Goal: Find specific page/section

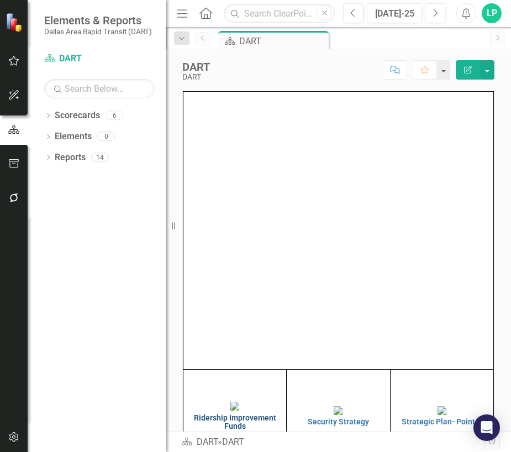
click at [233, 402] on img at bounding box center [234, 406] width 9 height 9
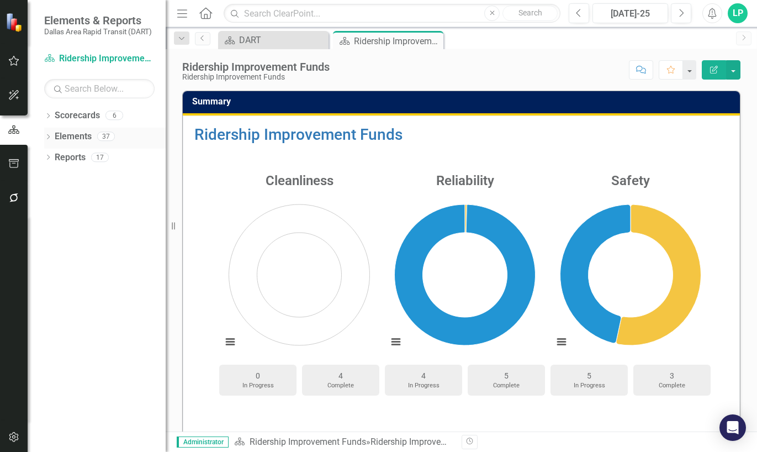
click at [50, 136] on icon "Dropdown" at bounding box center [48, 138] width 8 height 6
click at [45, 130] on div "Dropdown Elements 37" at bounding box center [105, 138] width 122 height 21
click at [50, 130] on div "Dropdown Elements 37" at bounding box center [105, 138] width 122 height 21
click at [46, 136] on icon "Dropdown" at bounding box center [47, 136] width 6 height 8
click at [46, 156] on icon "Dropdown" at bounding box center [48, 158] width 8 height 6
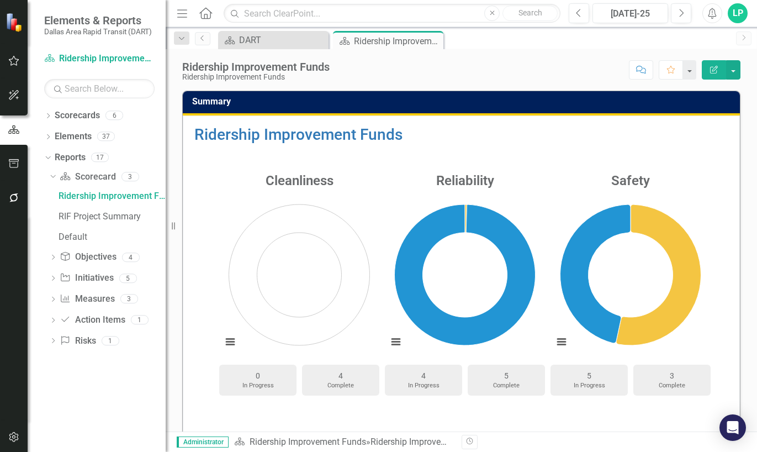
click at [75, 206] on div "Ridership Improvement Funds RIF Project Summary Default" at bounding box center [107, 216] width 117 height 59
drag, startPoint x: 75, startPoint y: 212, endPoint x: 83, endPoint y: 240, distance: 29.5
click at [75, 213] on div "RIF Project Summary" at bounding box center [112, 217] width 107 height 10
